Goal: Find specific page/section: Find specific page/section

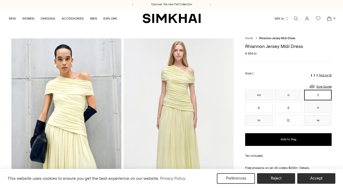
scroll to position [3, 0]
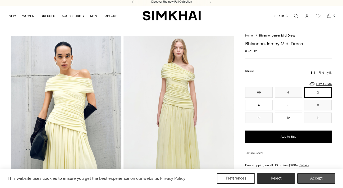
click at [321, 176] on button "Accept" at bounding box center [316, 178] width 38 height 11
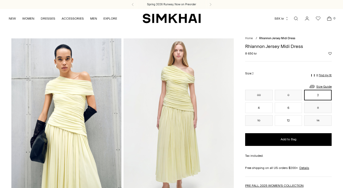
scroll to position [0, 0]
click at [263, 47] on h1 "Rhiannon Jersey Midi Dress" at bounding box center [288, 46] width 87 height 5
copy h1 "Rhiannon Jersey Midi Dress"
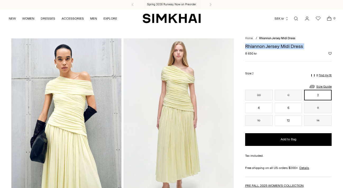
click at [295, 17] on icon "Open search modal" at bounding box center [296, 18] width 6 height 4
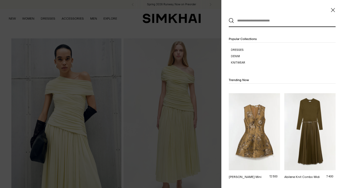
paste input "**********"
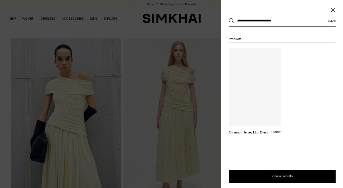
type input "**********"
click at [232, 21] on button "Search" at bounding box center [231, 20] width 5 height 5
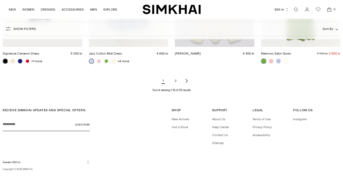
scroll to position [617, 0]
click at [176, 80] on link "2" at bounding box center [176, 80] width 11 height 11
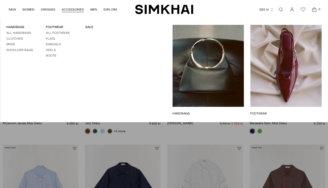
scroll to position [27, 0]
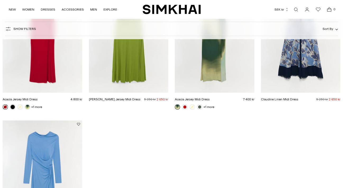
scroll to position [311, 0]
